Goal: Task Accomplishment & Management: Manage account settings

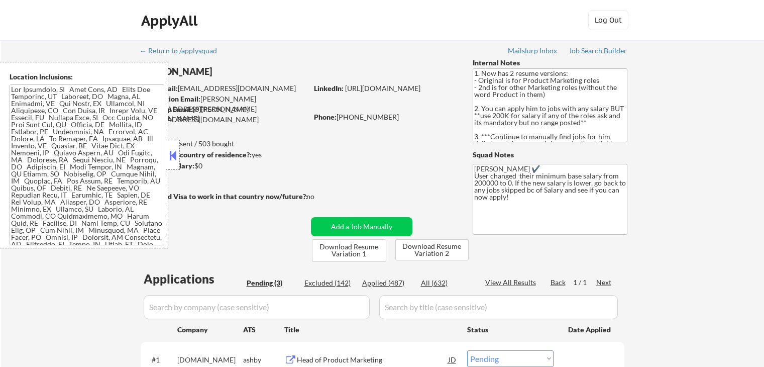
select select ""pending""
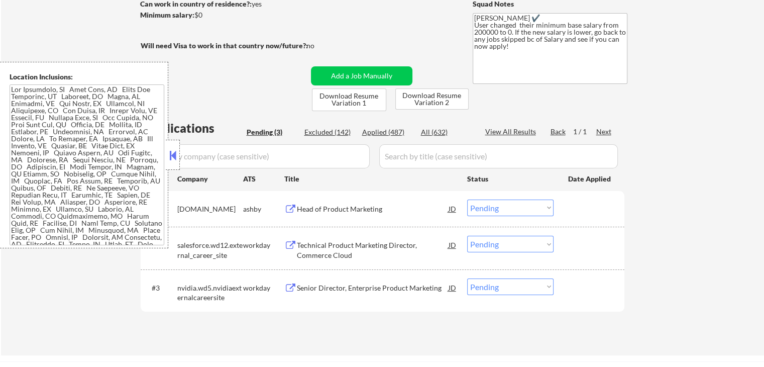
scroll to position [201, 0]
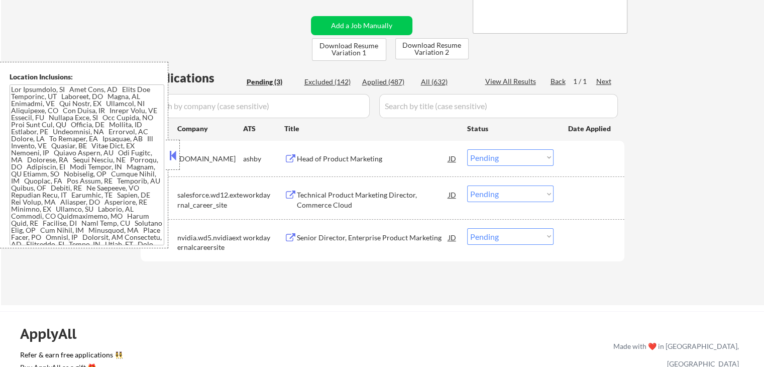
click at [361, 158] on div "Head of Product Marketing" at bounding box center [373, 159] width 152 height 10
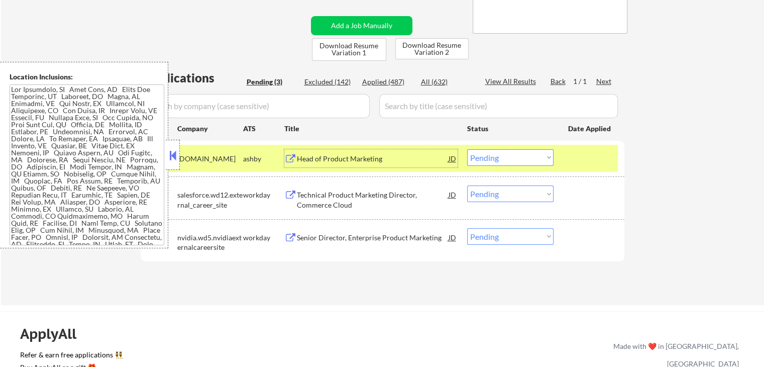
click at [390, 193] on div "Technical Product Marketing Director, Commerce Cloud" at bounding box center [373, 200] width 152 height 20
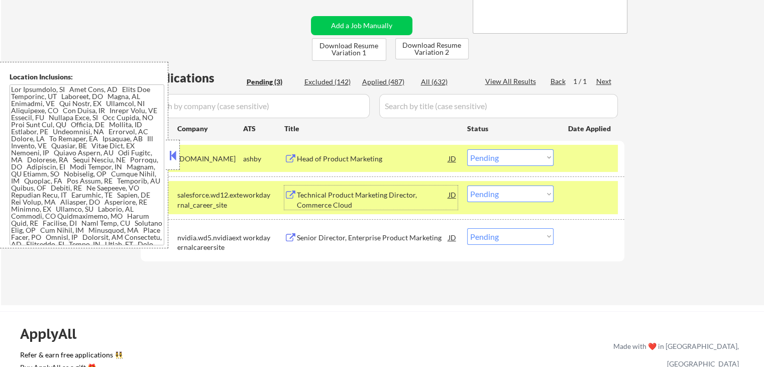
click at [505, 159] on select "Choose an option... Pending Applied Excluded (Questions) Excluded (Expired) Exc…" at bounding box center [510, 157] width 86 height 17
click at [467, 149] on select "Choose an option... Pending Applied Excluded (Questions) Excluded (Expired) Exc…" at bounding box center [510, 157] width 86 height 17
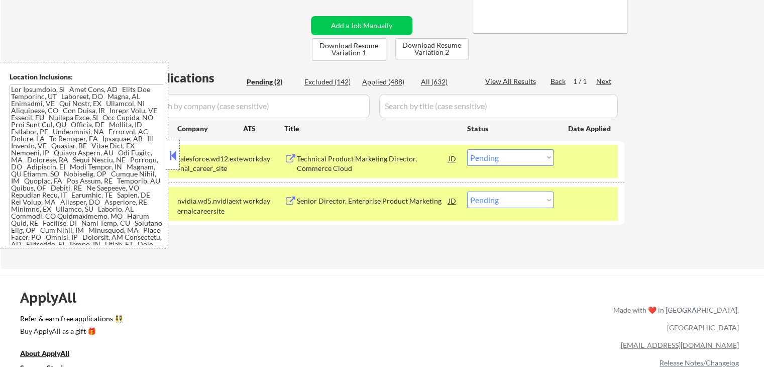
click at [405, 196] on div "Senior Director, Enterprise Product Marketing" at bounding box center [373, 201] width 152 height 10
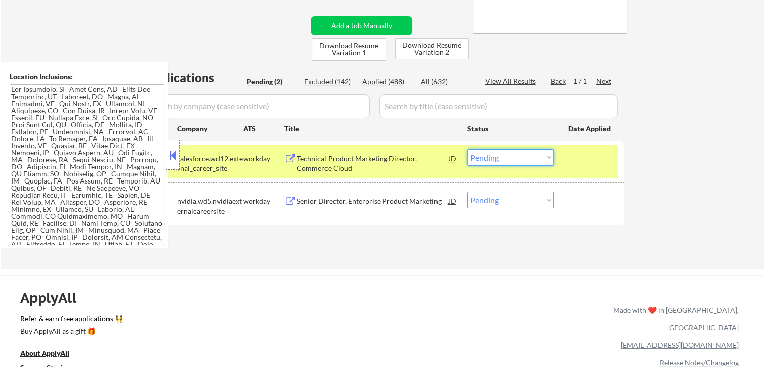
click at [503, 159] on select "Choose an option... Pending Applied Excluded (Questions) Excluded (Expired) Exc…" at bounding box center [510, 157] width 86 height 17
click at [467, 149] on select "Choose an option... Pending Applied Excluded (Questions) Excluded (Expired) Exc…" at bounding box center [510, 157] width 86 height 17
click at [438, 200] on div "Senior Director, Enterprise Product Marketing" at bounding box center [373, 201] width 152 height 10
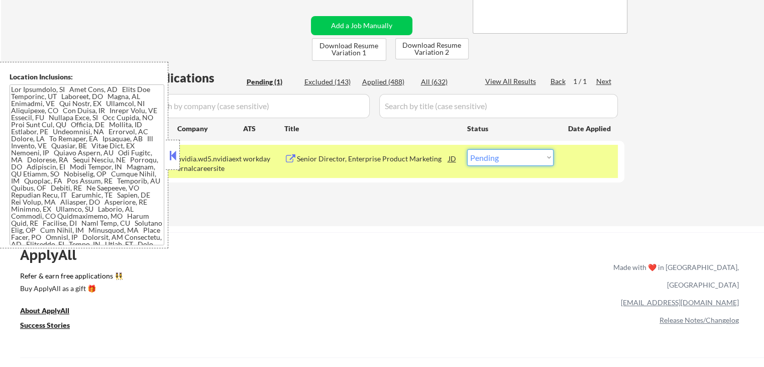
drag, startPoint x: 525, startPoint y: 158, endPoint x: 522, endPoint y: 163, distance: 6.3
click at [525, 158] on select "Choose an option... Pending Applied Excluded (Questions) Excluded (Expired) Exc…" at bounding box center [510, 157] width 86 height 17
select select ""applied""
click at [467, 149] on select "Choose an option... Pending Applied Excluded (Questions) Excluded (Expired) Exc…" at bounding box center [510, 157] width 86 height 17
